Goal: Transaction & Acquisition: Purchase product/service

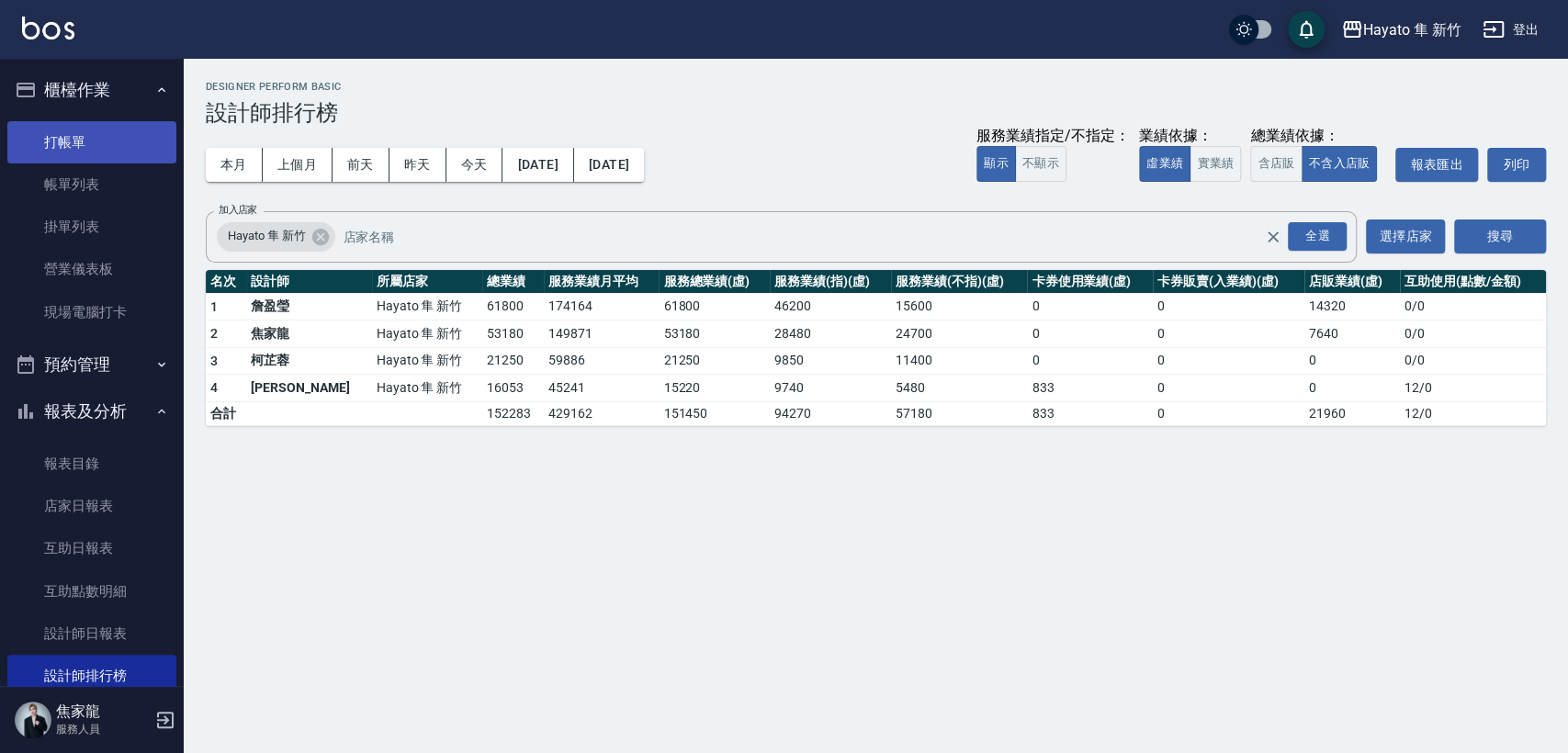
click at [120, 152] on link "打帳單" at bounding box center [92, 142] width 169 height 42
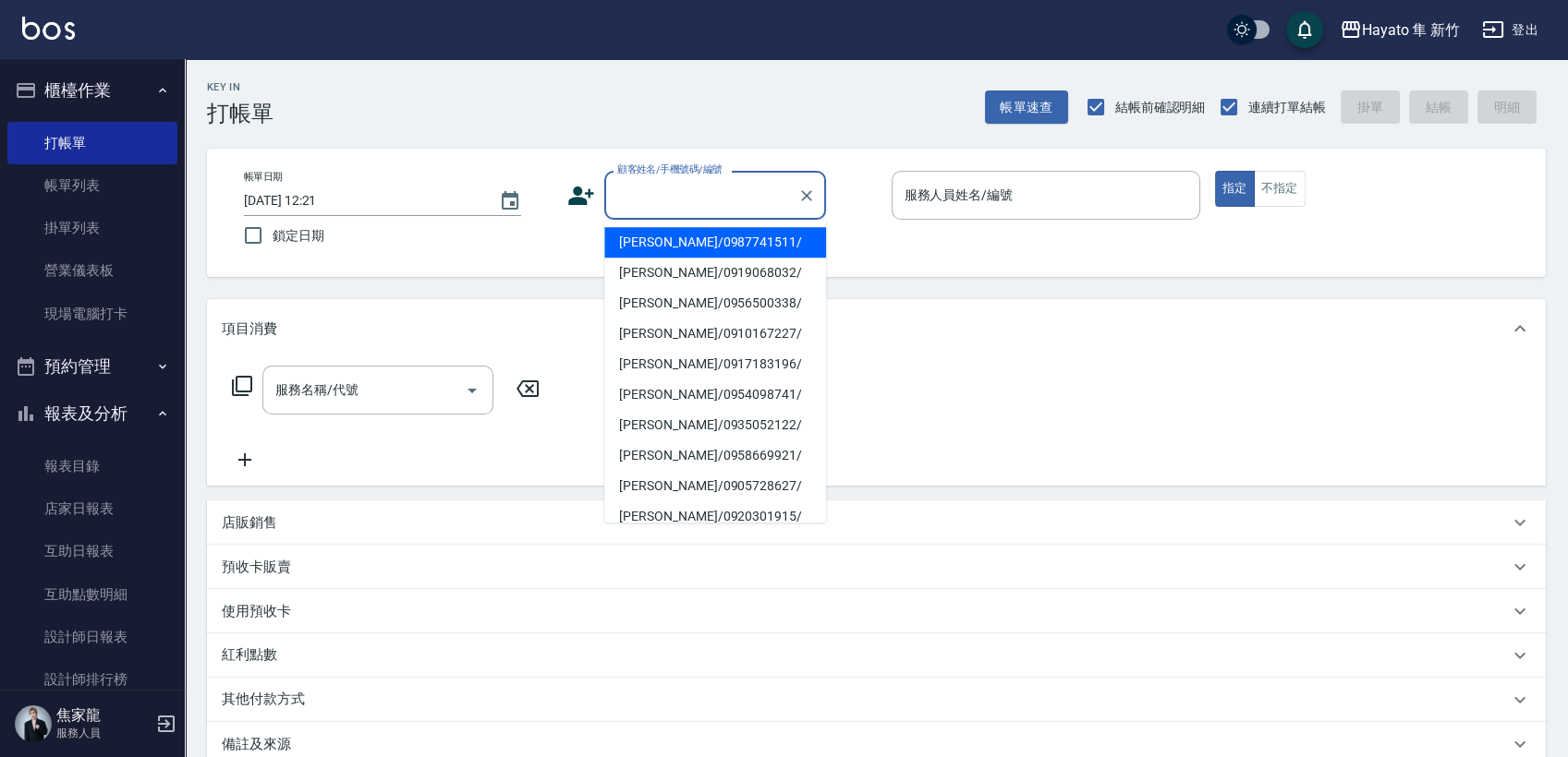
click at [633, 207] on input "顧客姓名/手機號碼/編號" at bounding box center [700, 195] width 177 height 32
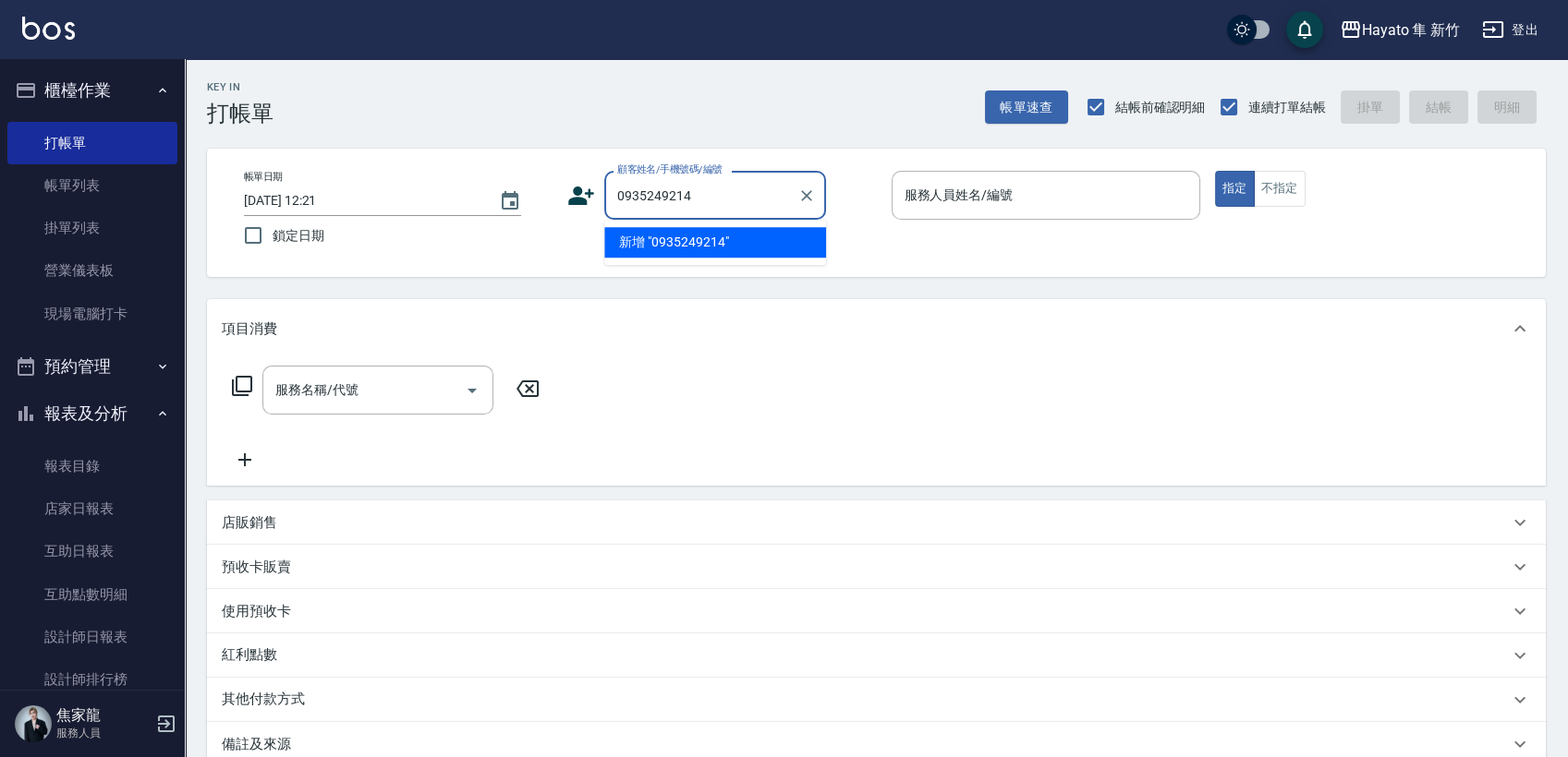
type input "0935249214"
click at [766, 210] on input "0935249214" at bounding box center [700, 195] width 177 height 32
click at [725, 397] on div "服務名稱/代號 服務名稱/代號" at bounding box center [876, 422] width 1338 height 128
click at [725, 192] on input "0935249214" at bounding box center [700, 195] width 177 height 32
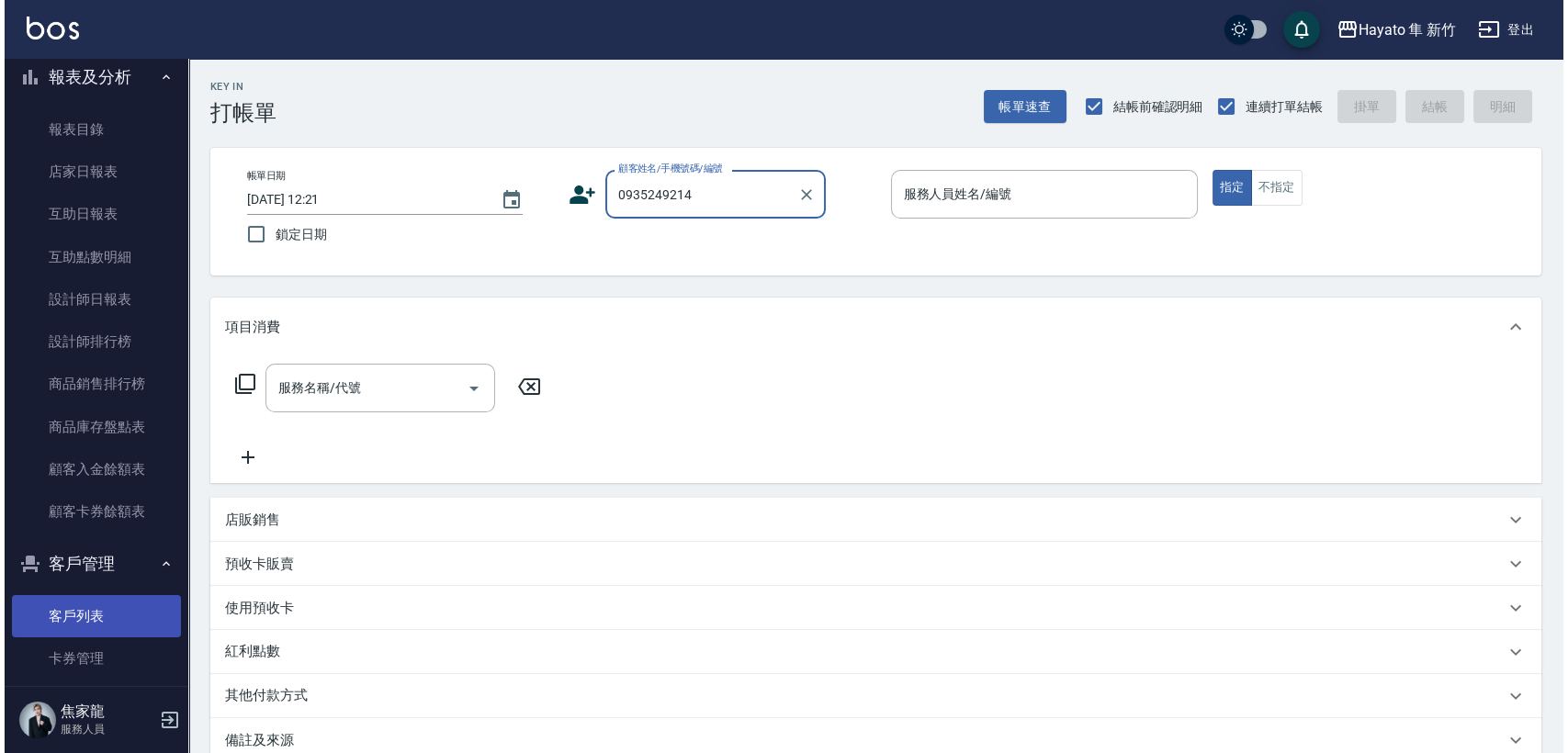
scroll to position [408, 0]
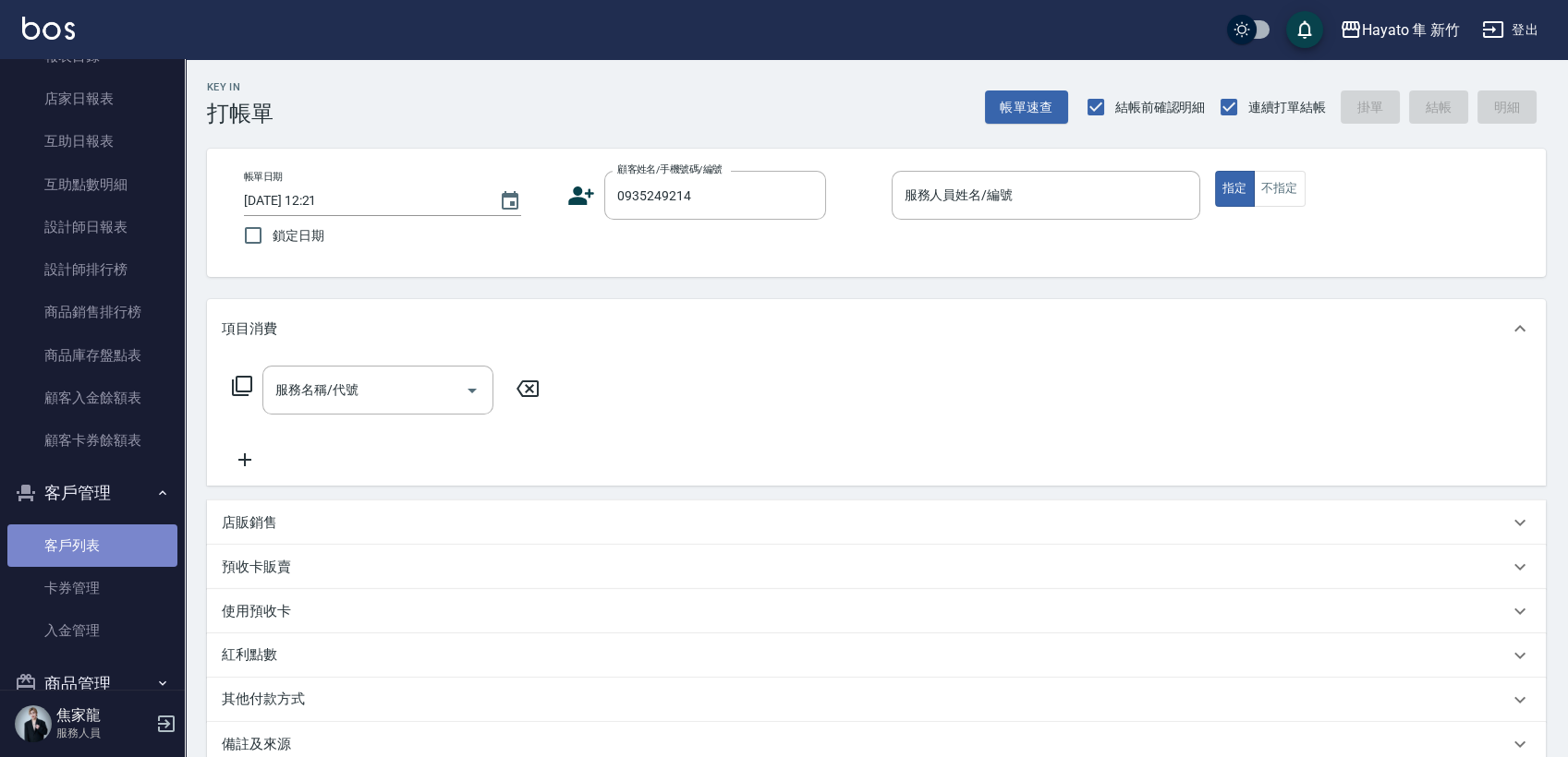
click at [115, 556] on link "客戶列表" at bounding box center [93, 545] width 170 height 43
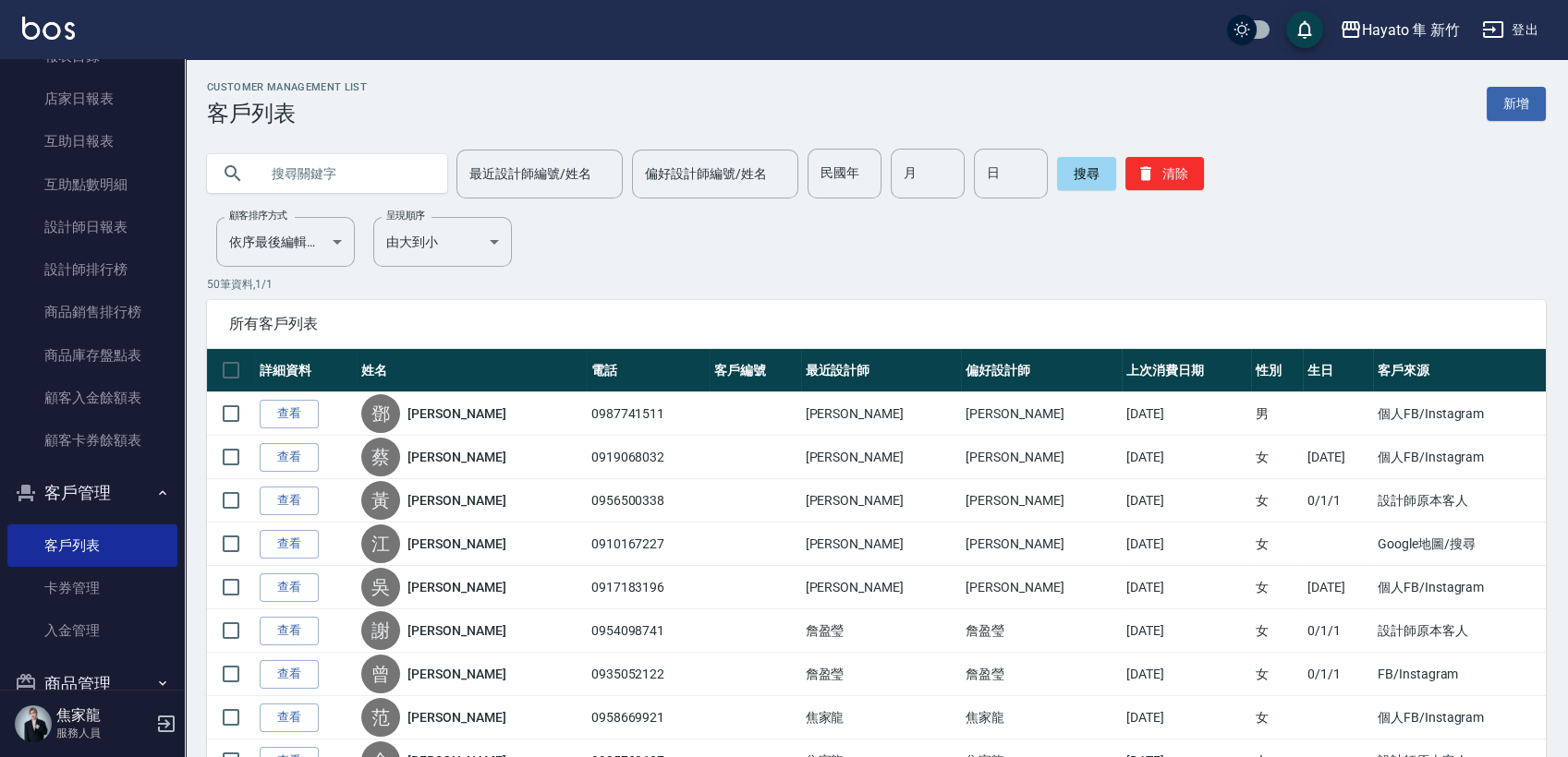
click at [280, 192] on input "text" at bounding box center [345, 173] width 174 height 50
type input "0935249214"
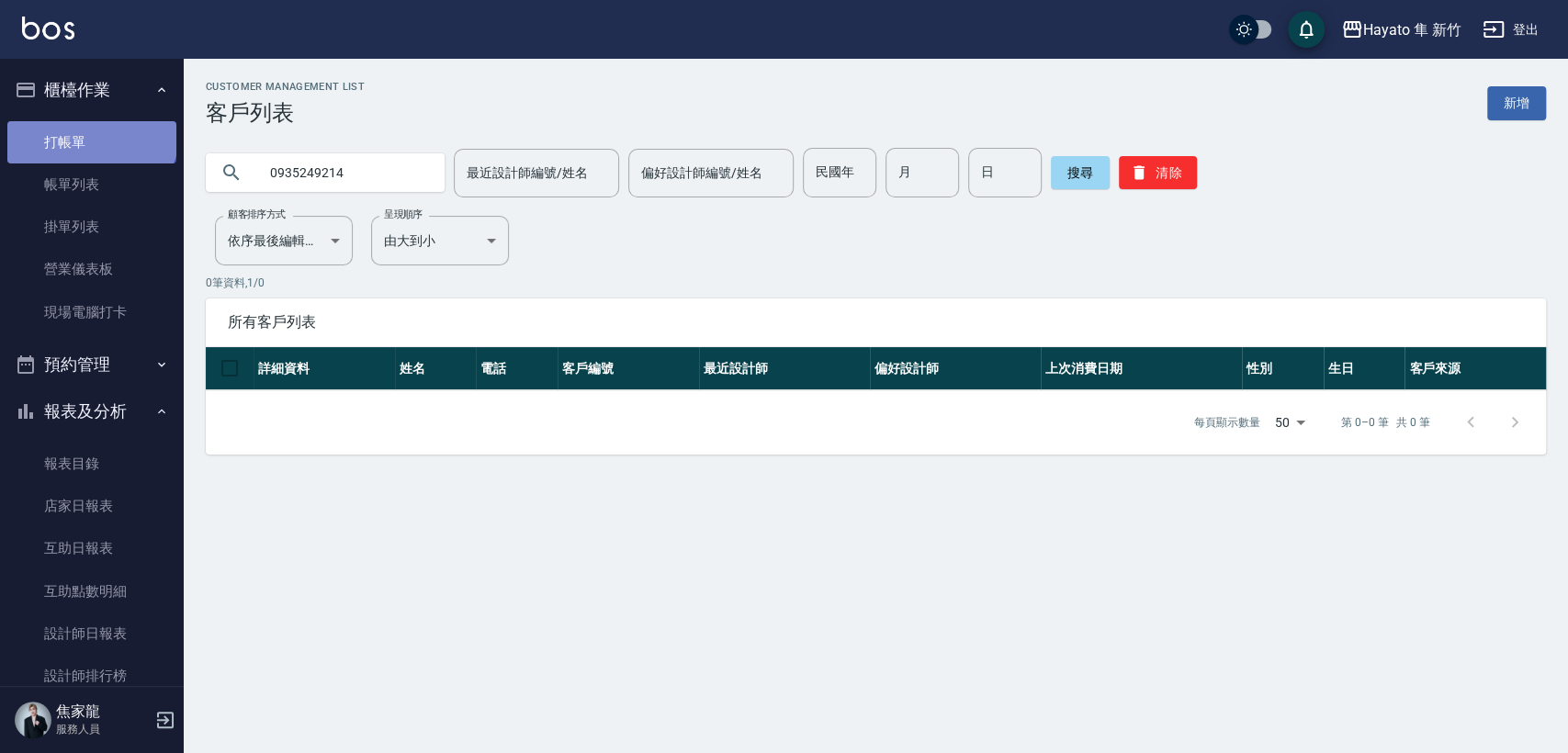
click at [90, 130] on link "打帳單" at bounding box center [92, 142] width 169 height 42
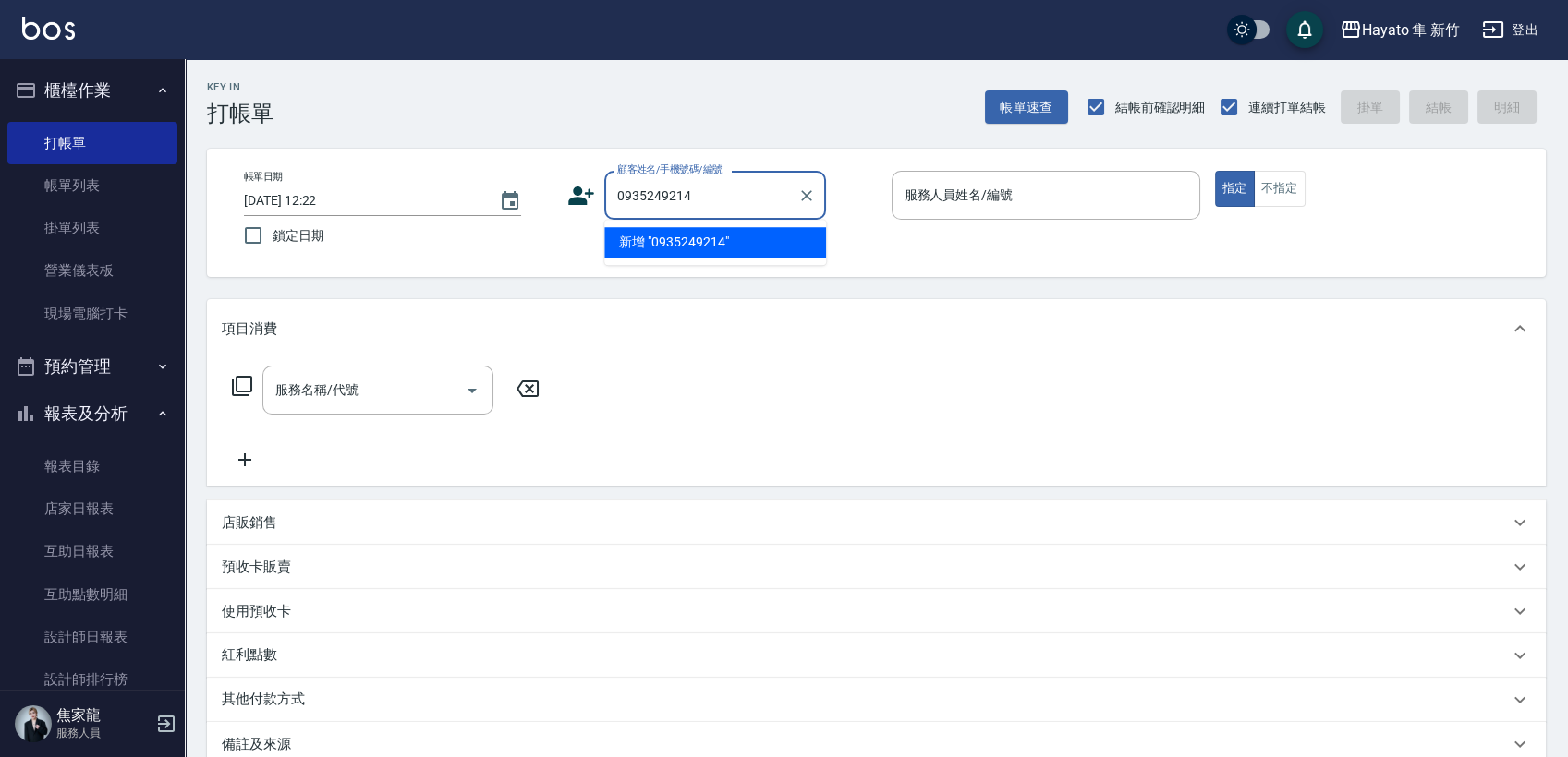
click at [693, 225] on ul "新增 "0935249214"" at bounding box center [714, 242] width 221 height 45
click at [687, 236] on li "新增 "0935249214"" at bounding box center [714, 242] width 221 height 30
type input "0935249214"
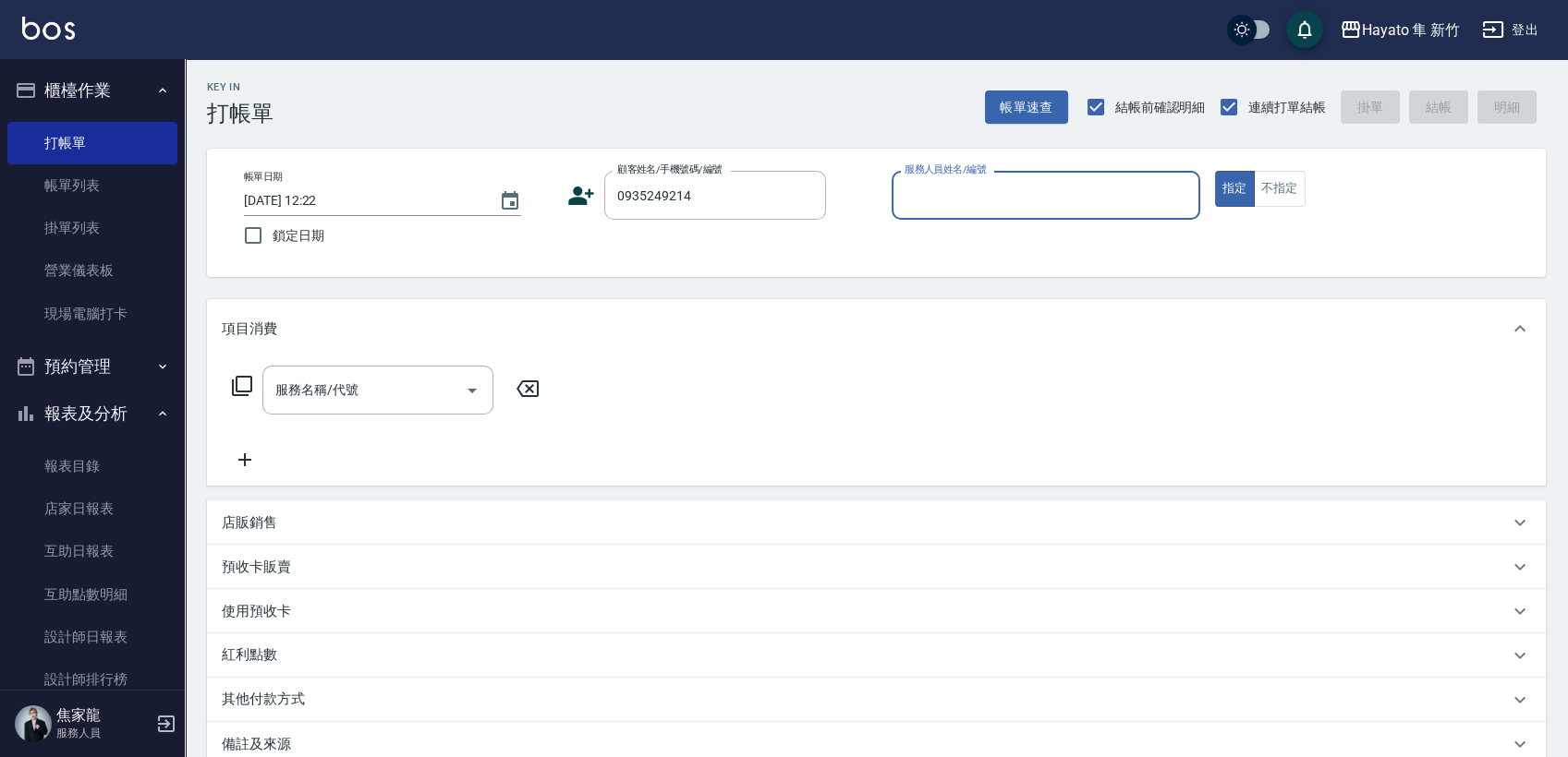
click at [1010, 207] on input "服務人員姓名/編號" at bounding box center [1046, 195] width 291 height 32
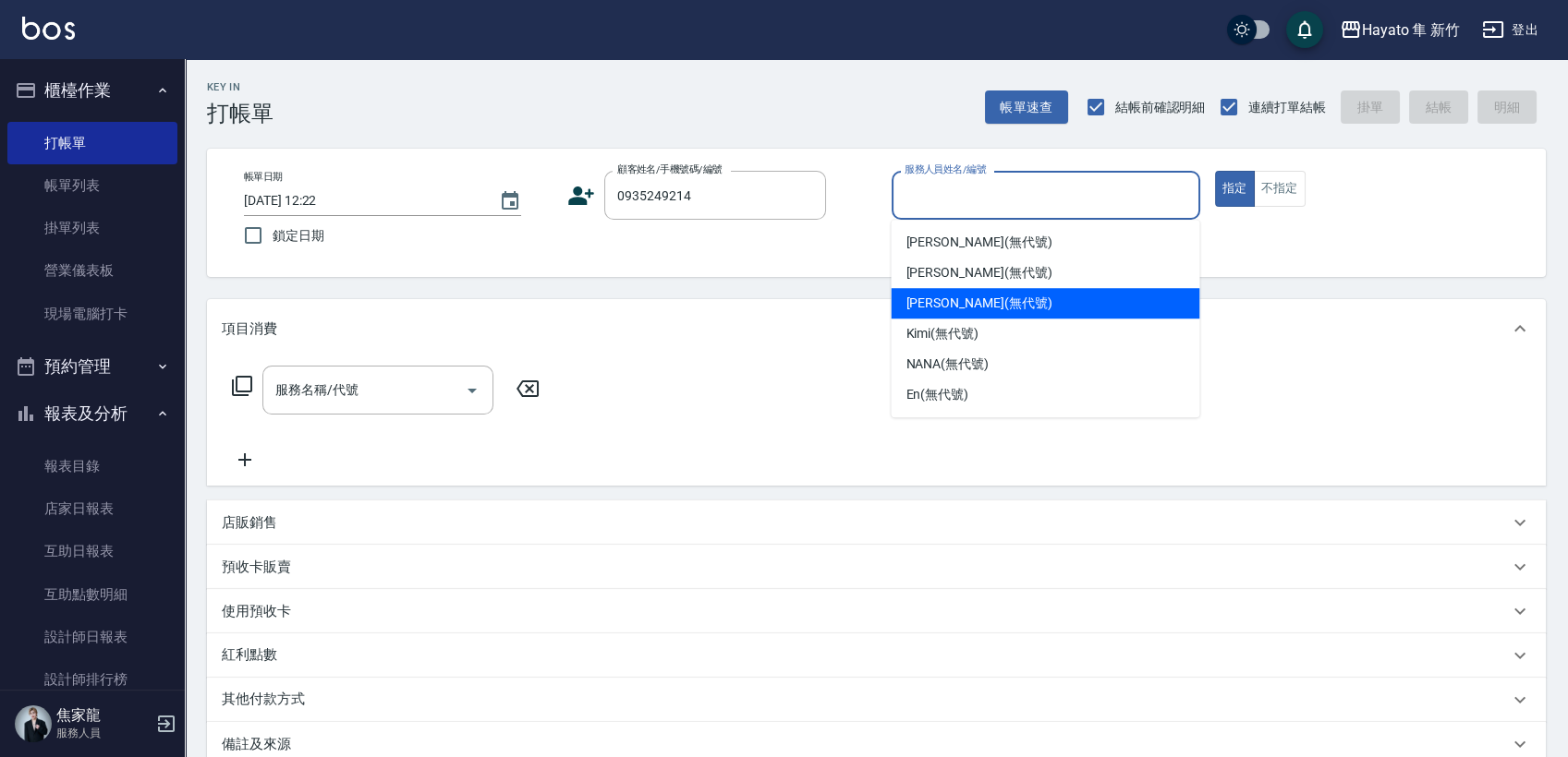
click at [960, 308] on span "[PERSON_NAME] (無代號)" at bounding box center [978, 303] width 146 height 19
type input "[PERSON_NAME](無代號)"
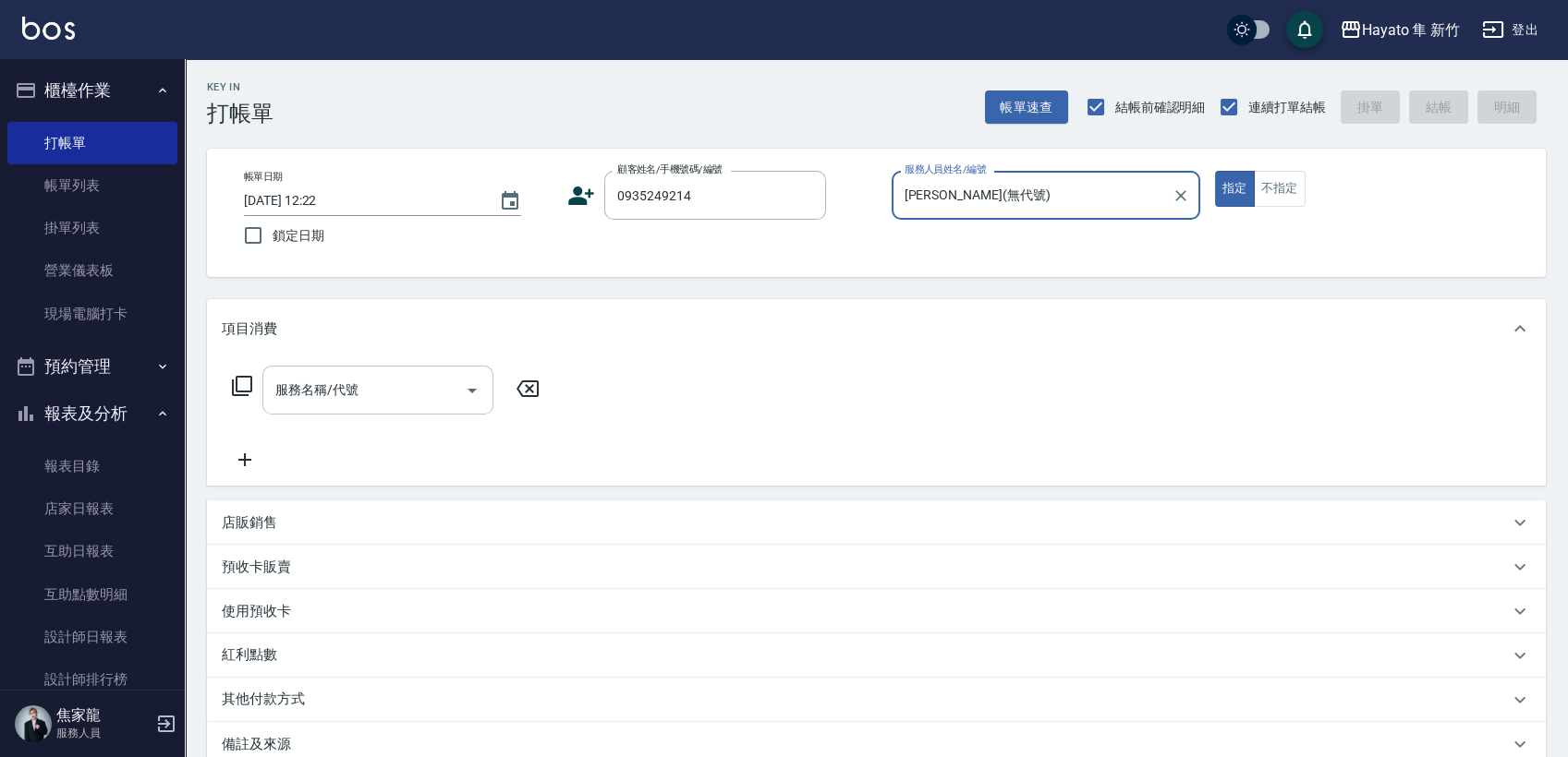
click at [354, 385] on input "服務名稱/代號" at bounding box center [363, 390] width 186 height 32
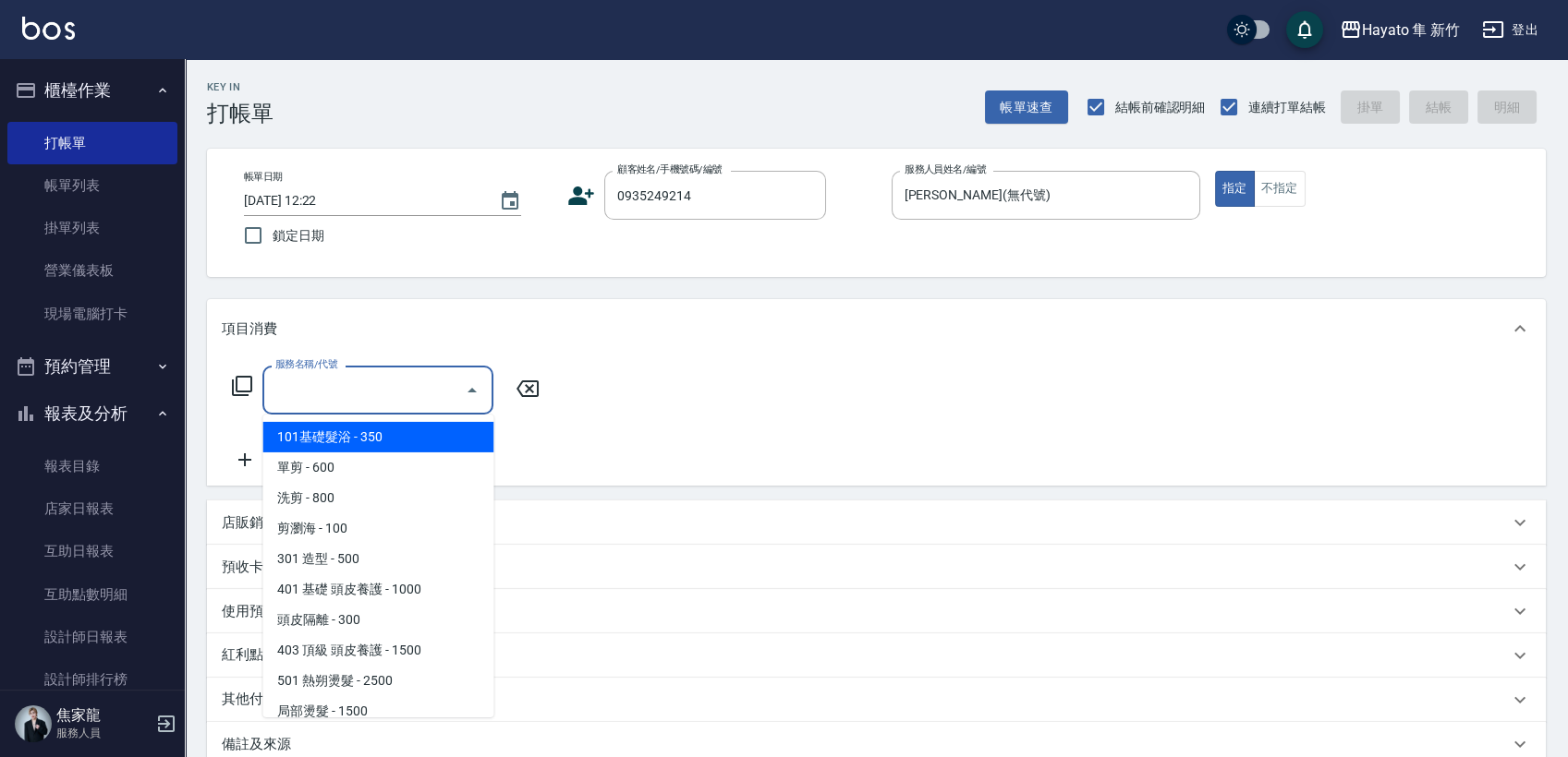
click at [355, 436] on span "101基礎髮浴 - 350" at bounding box center [378, 437] width 231 height 30
type input "101基礎髮浴 (101)"
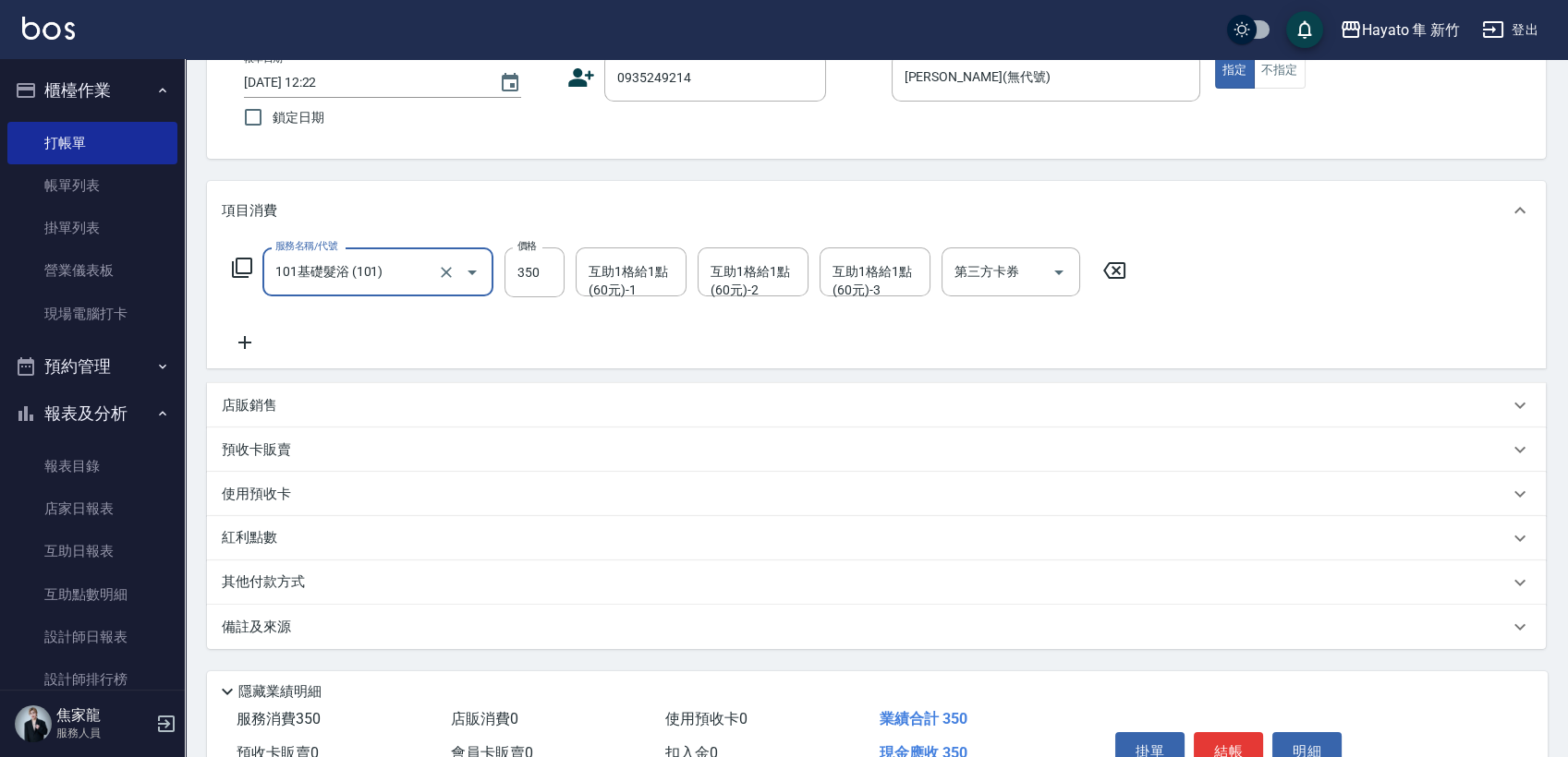
scroll to position [205, 0]
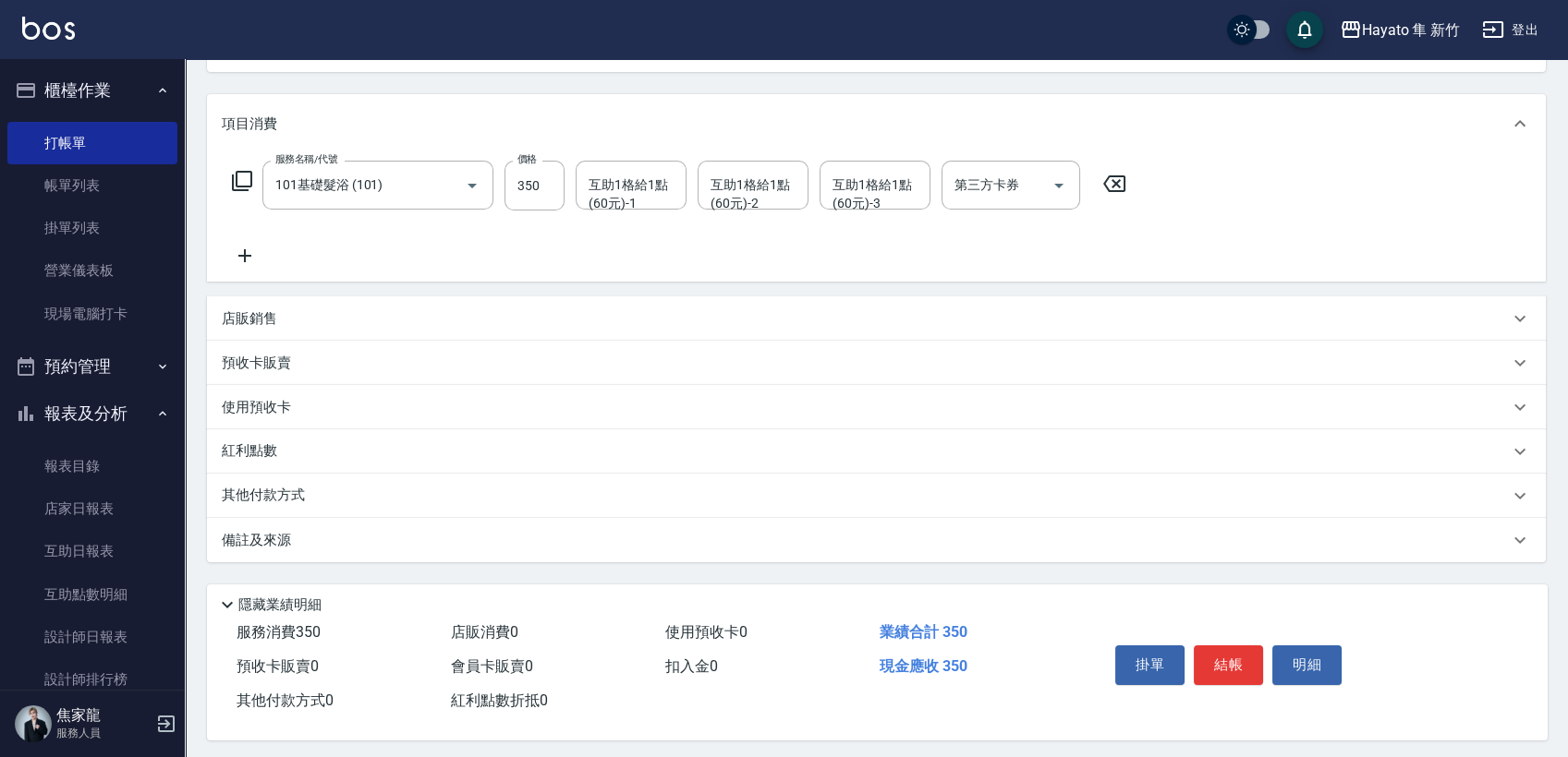
click at [317, 497] on div "其他付款方式" at bounding box center [865, 495] width 1287 height 20
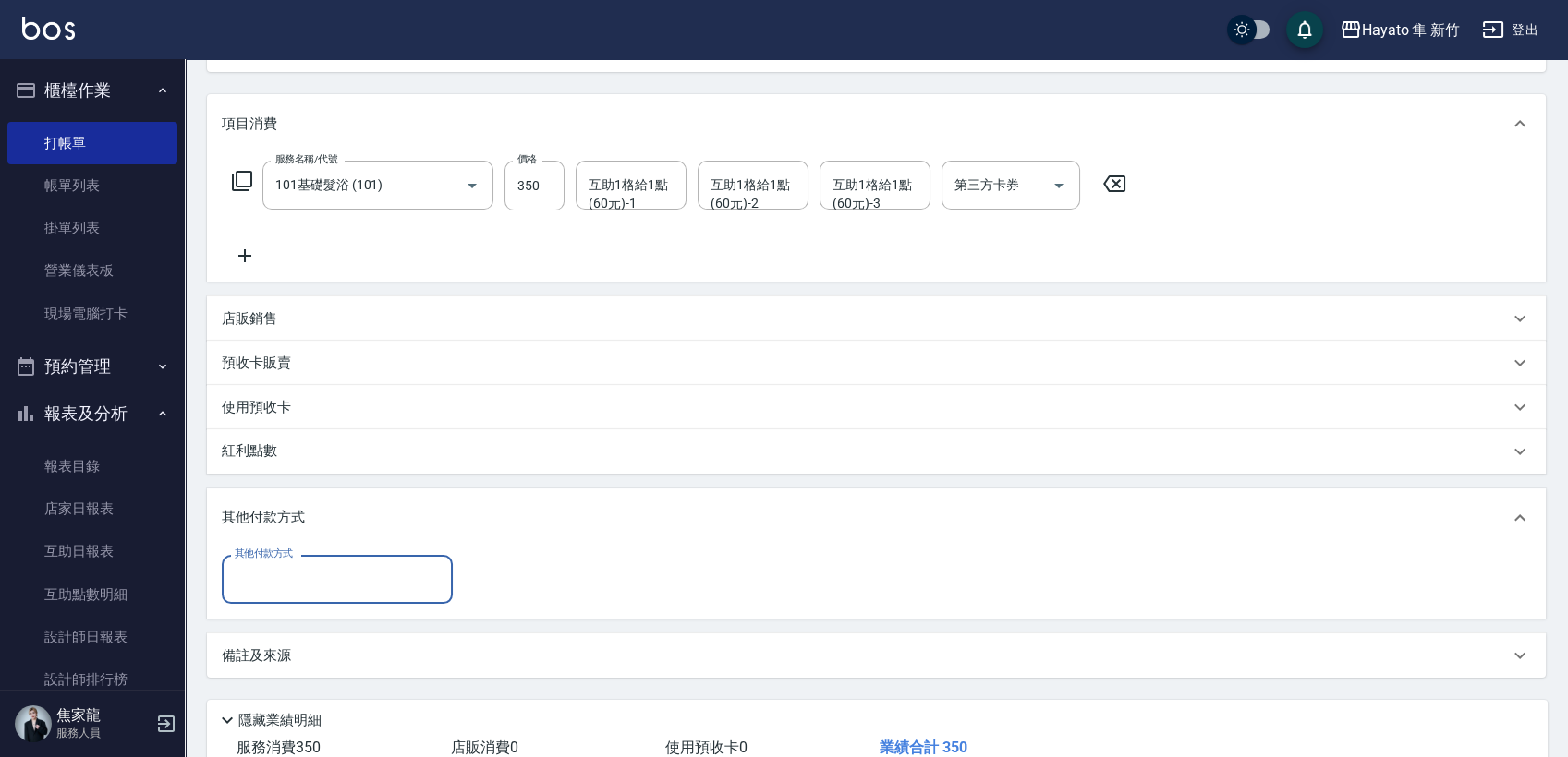
scroll to position [0, 0]
drag, startPoint x: 309, startPoint y: 600, endPoint x: 323, endPoint y: 588, distance: 18.4
click at [317, 598] on div "其他付款方式" at bounding box center [337, 580] width 231 height 49
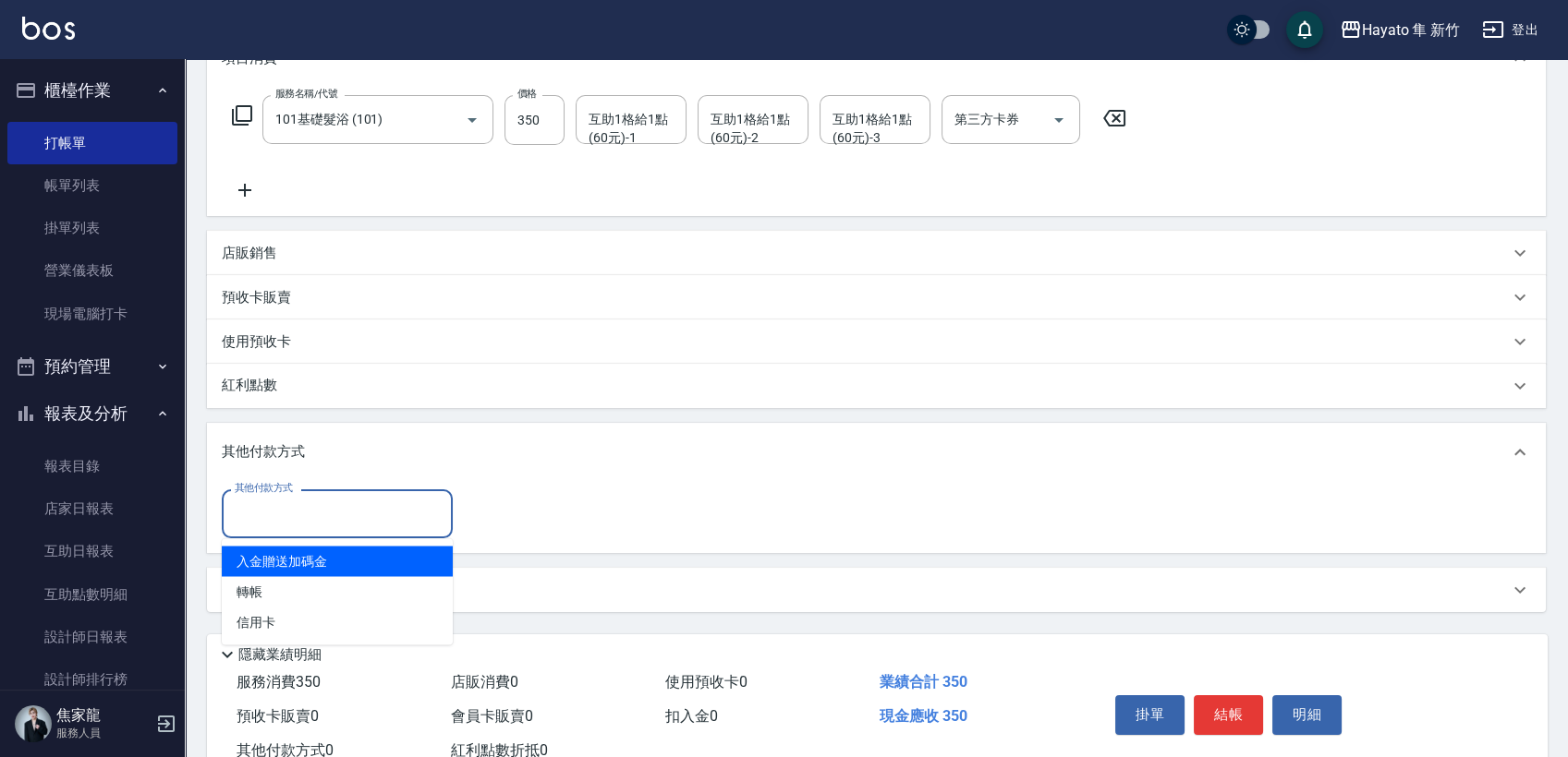
scroll to position [332, 0]
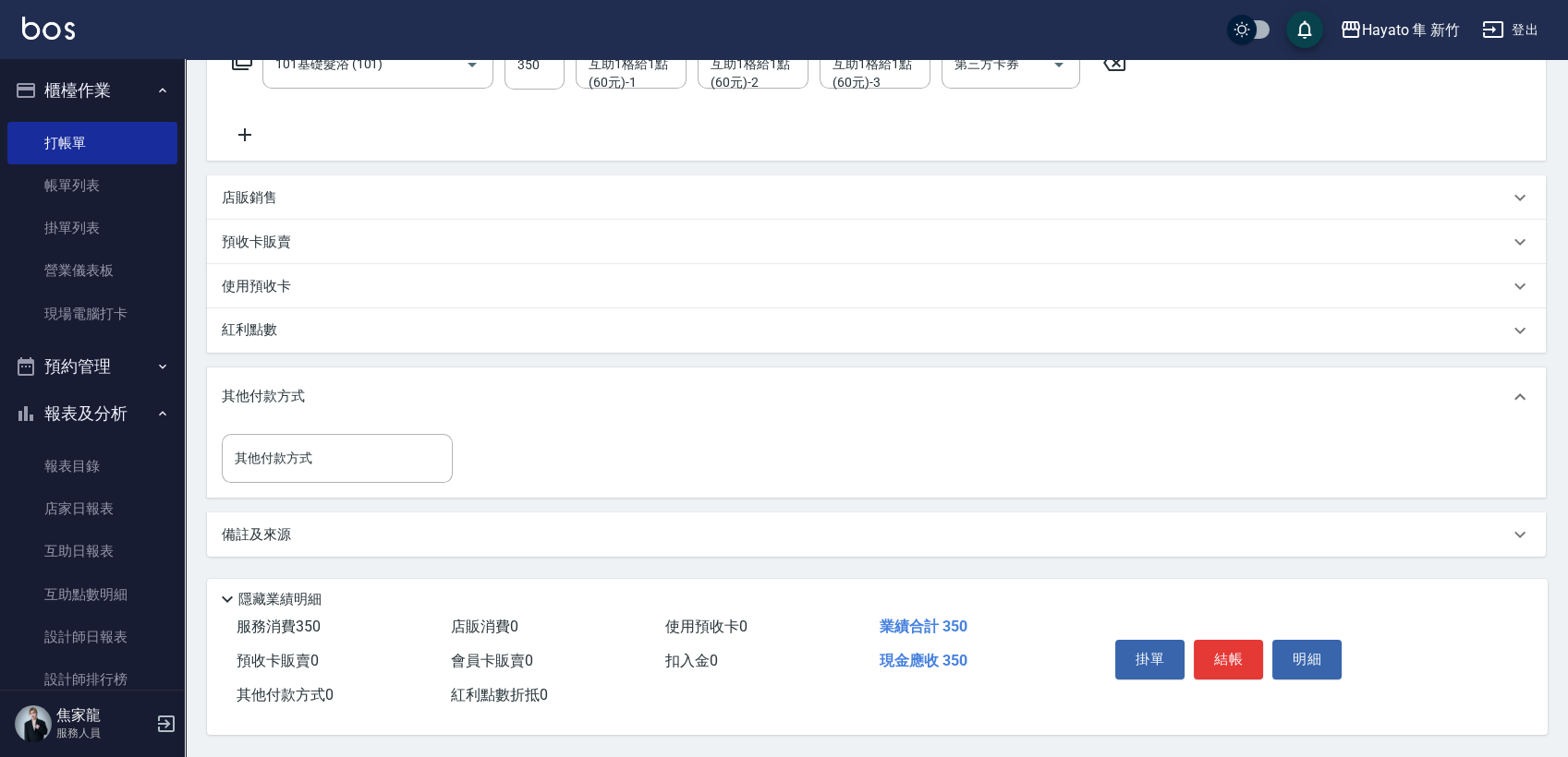
click at [604, 408] on div "其他付款方式" at bounding box center [876, 397] width 1338 height 59
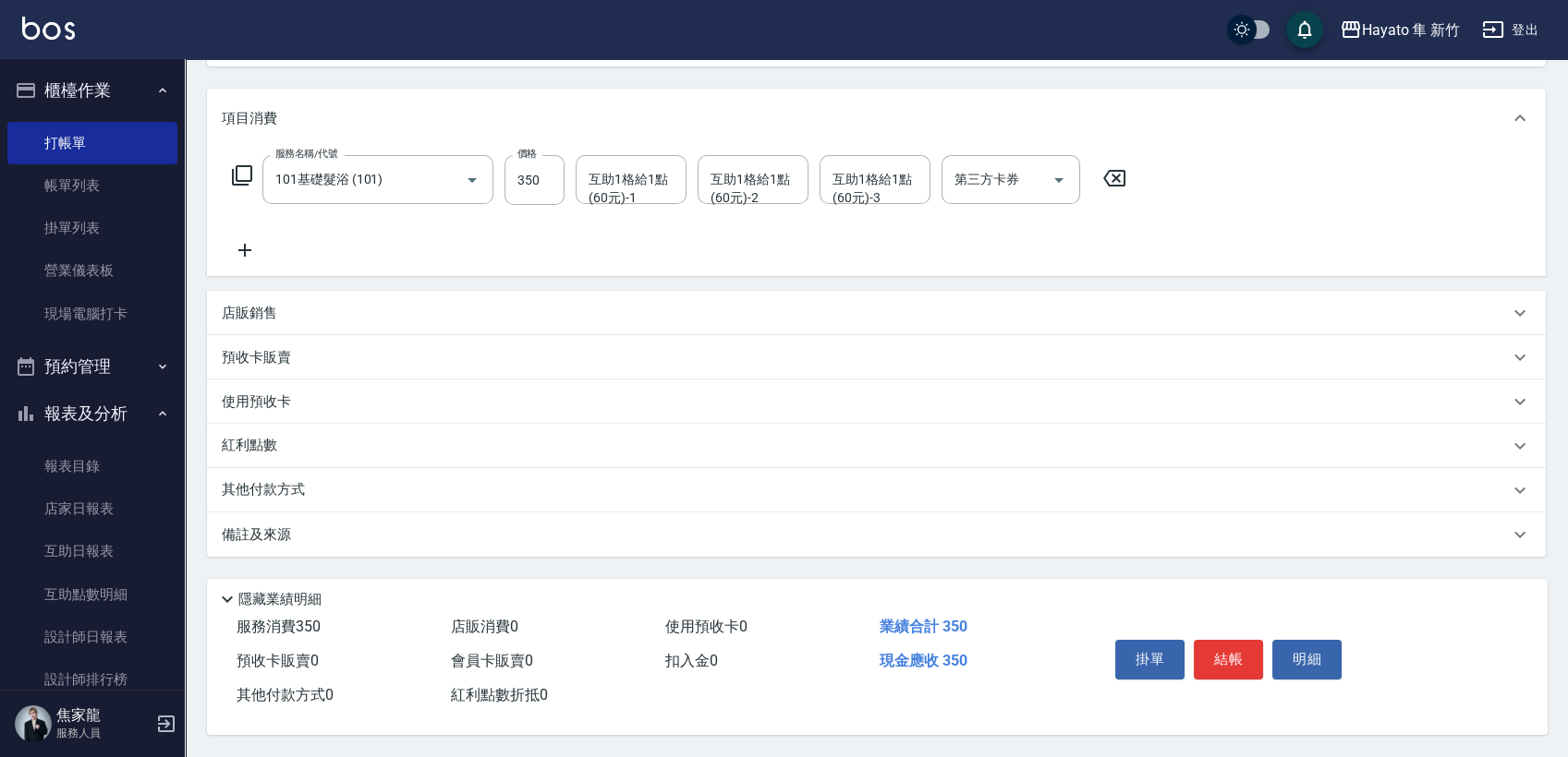
scroll to position [216, 0]
click at [363, 536] on div "備註及來源" at bounding box center [865, 535] width 1287 height 19
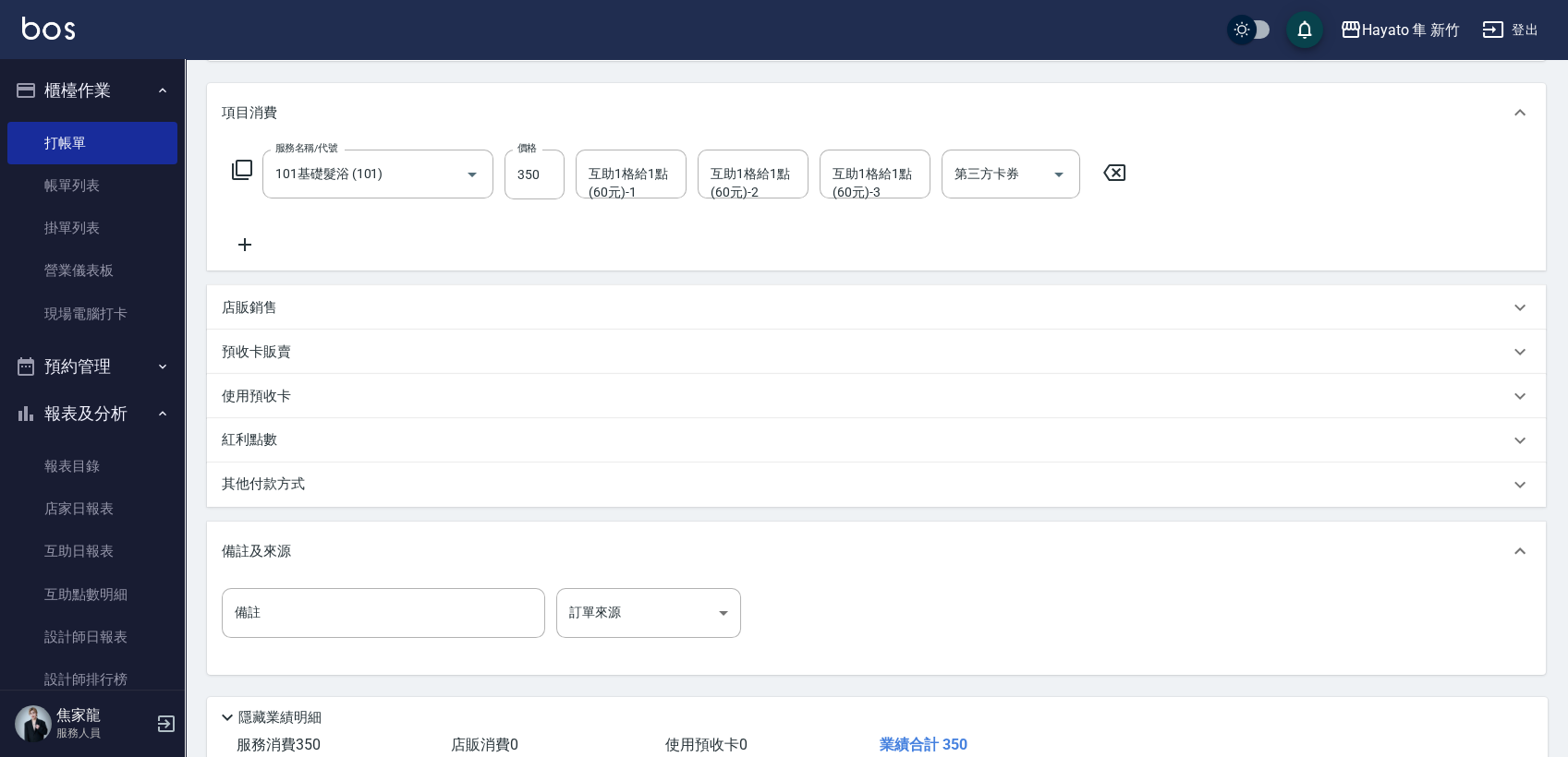
click at [363, 536] on div "備註及來源" at bounding box center [876, 552] width 1338 height 59
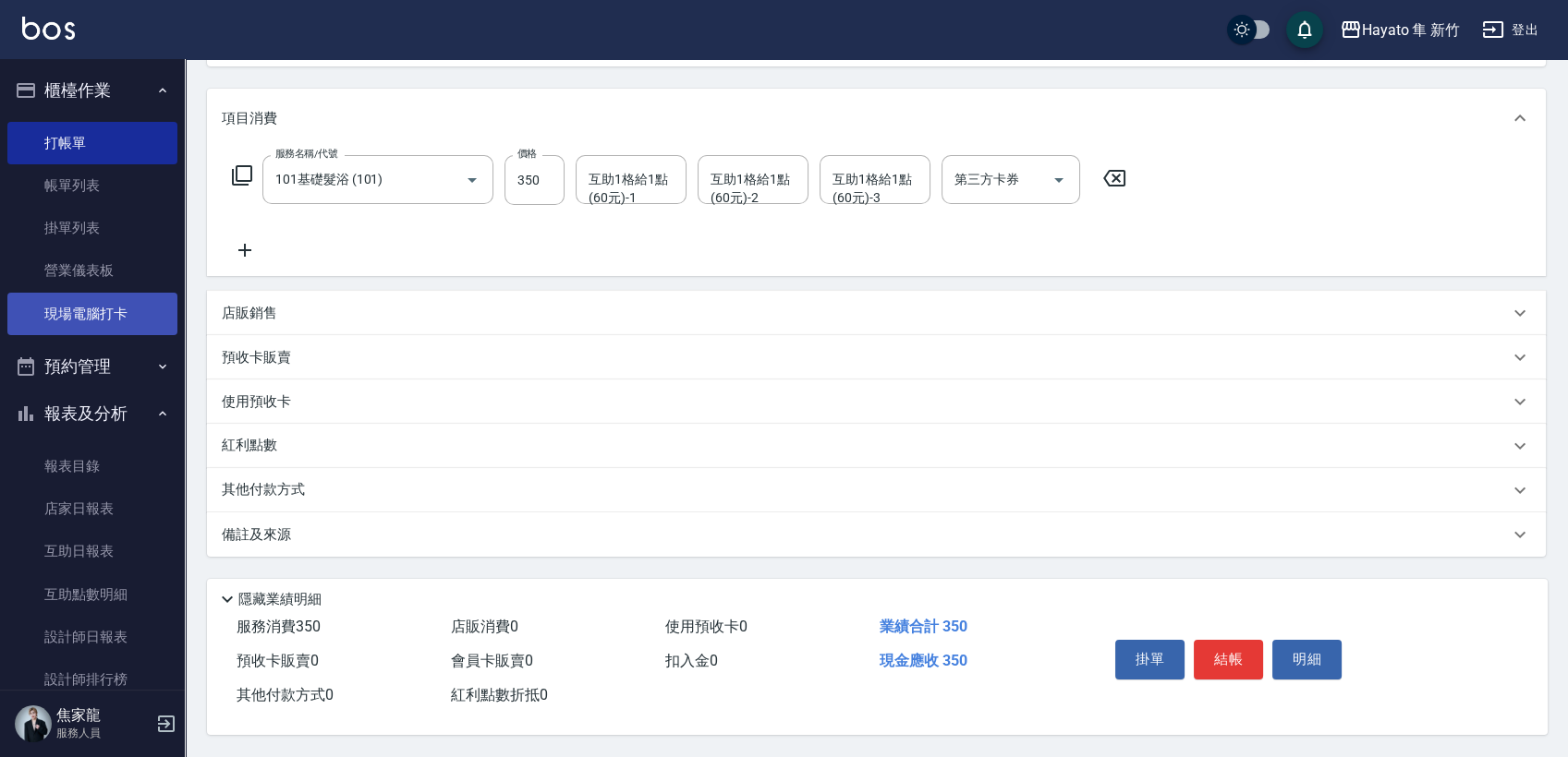
click at [118, 305] on link "現場電腦打卡" at bounding box center [93, 313] width 170 height 43
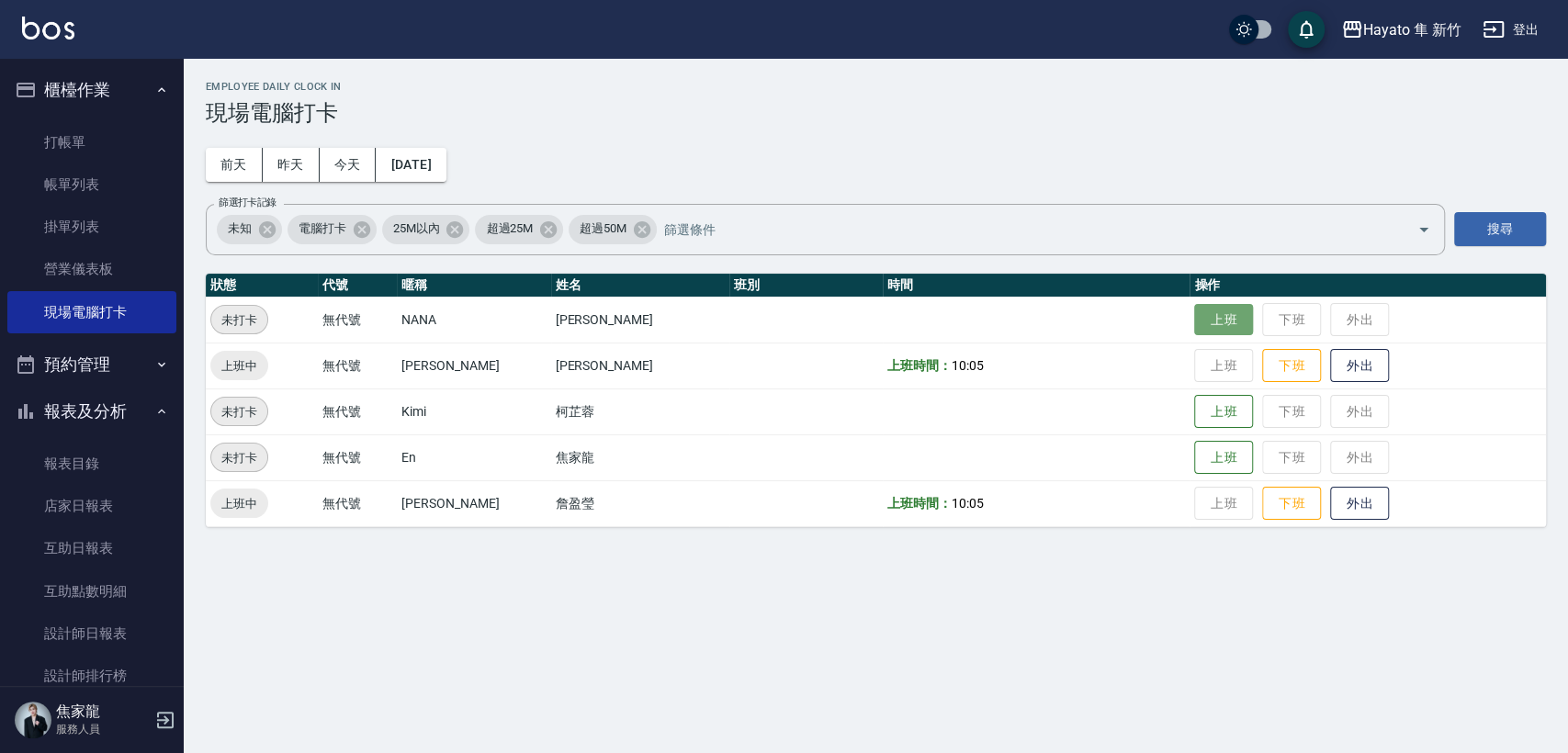
click at [1194, 314] on button "上班" at bounding box center [1224, 320] width 58 height 32
